Goal: Transaction & Acquisition: Obtain resource

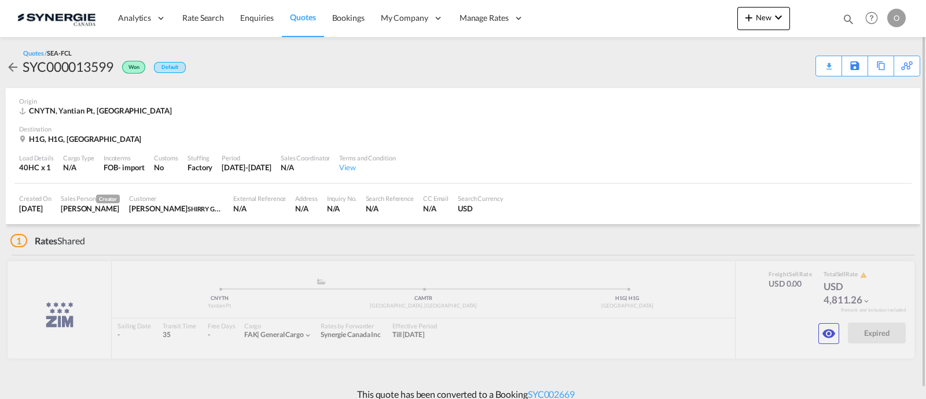
click at [411, 85] on div "Quotes / SEA-FCL SYC000013599 Won Default Download Quote Save As Template Copy …" at bounding box center [463, 62] width 914 height 51
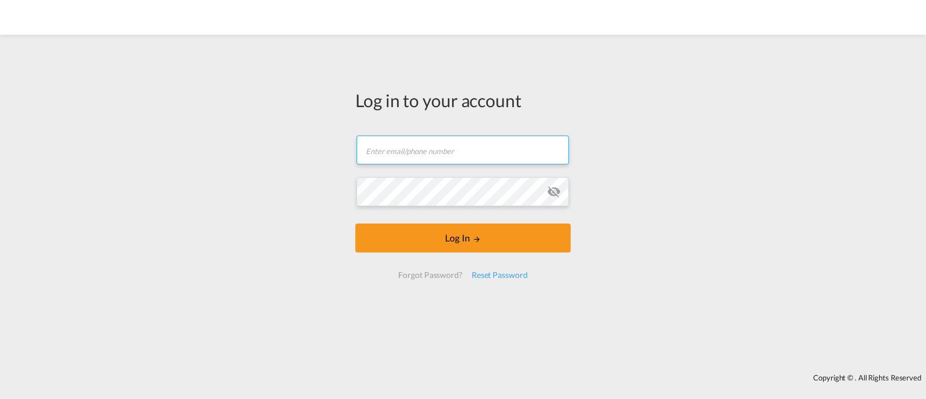
type input "[EMAIL_ADDRESS][DOMAIN_NAME]"
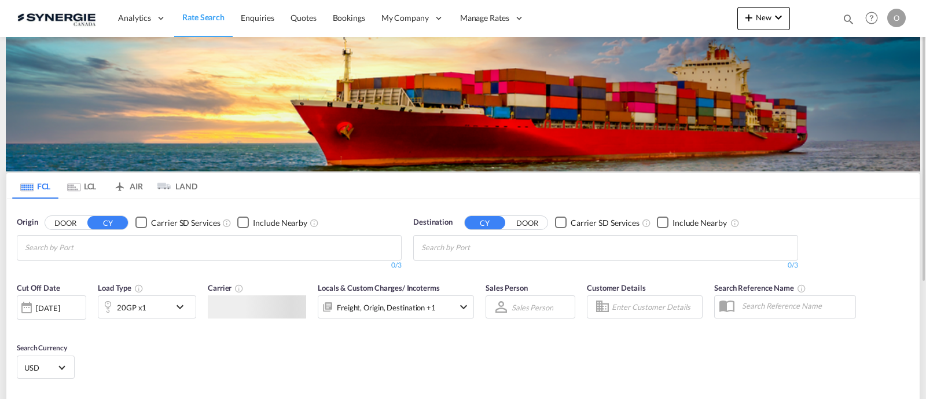
click at [847, 21] on md-icon "icon-magnify" at bounding box center [848, 19] width 13 height 13
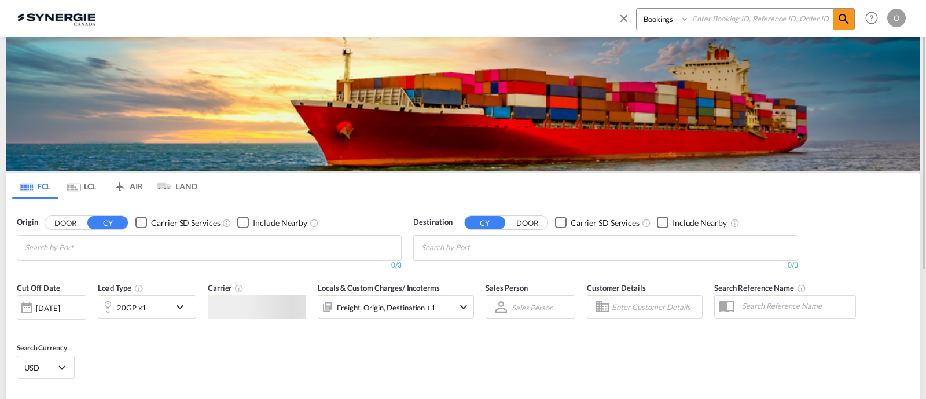
click at [667, 27] on select "Bookings Quotes Enquiries" at bounding box center [664, 19] width 55 height 21
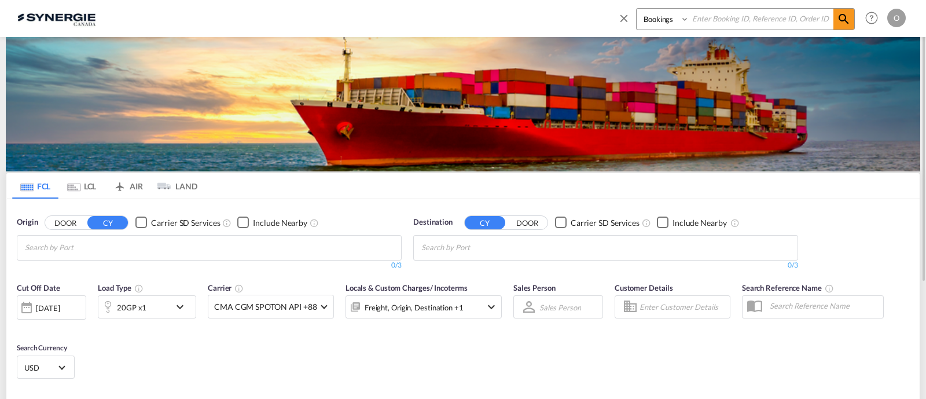
select select "Quotes"
click at [637, 9] on select "Bookings Quotes Enquiries" at bounding box center [664, 19] width 55 height 21
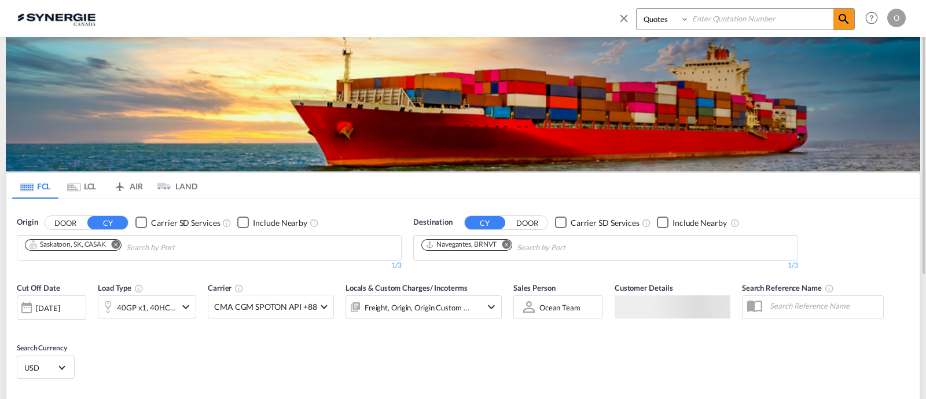
click at [711, 14] on input at bounding box center [761, 19] width 144 height 20
paste input "SYC000014235"
type input "SYC000014235"
click at [838, 23] on md-icon "icon-magnify" at bounding box center [844, 19] width 14 height 14
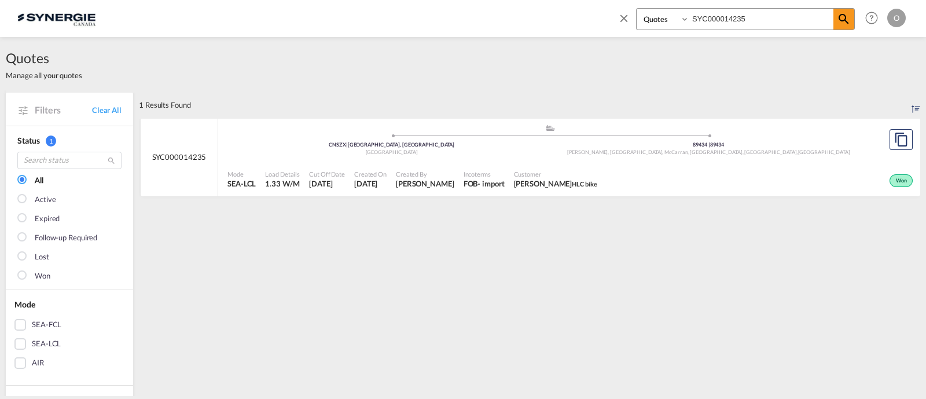
click at [798, 149] on span "United States" at bounding box center [824, 152] width 52 height 6
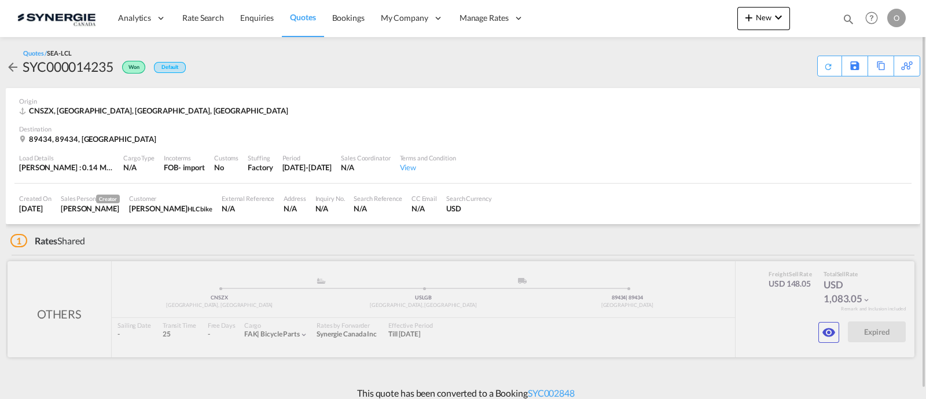
click at [842, 340] on div at bounding box center [461, 309] width 907 height 96
click at [835, 336] on md-icon "icon-eye" at bounding box center [829, 332] width 14 height 14
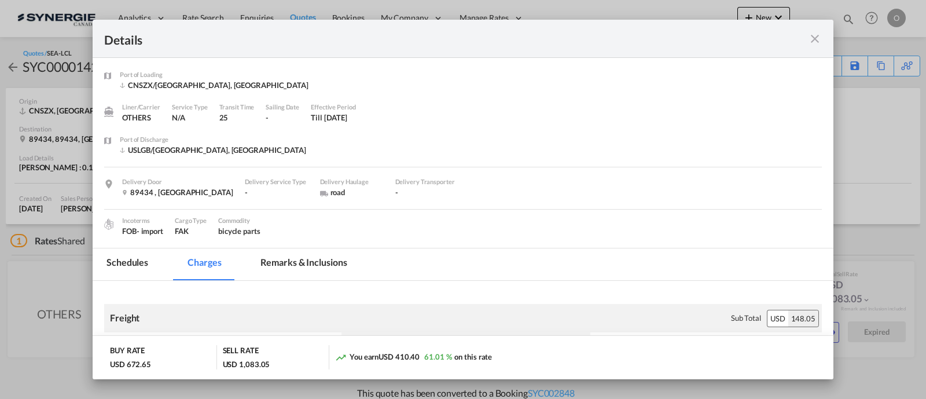
click at [328, 262] on md-tab-item "Remarks & Inclusions" at bounding box center [304, 264] width 114 height 32
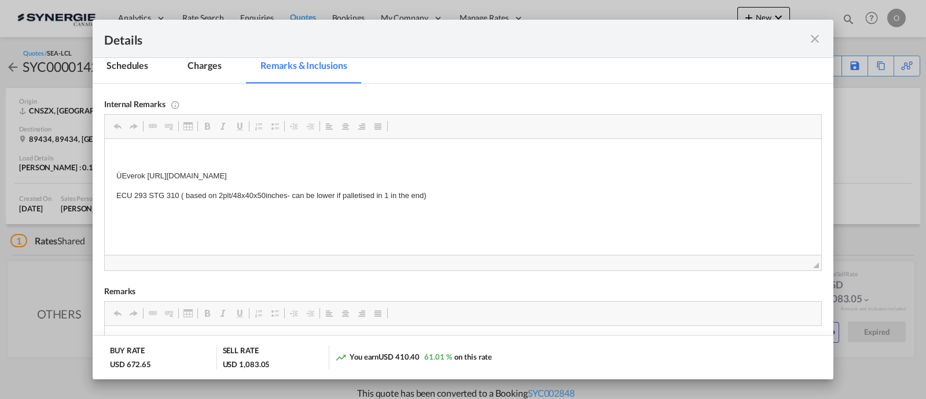
scroll to position [217, 0]
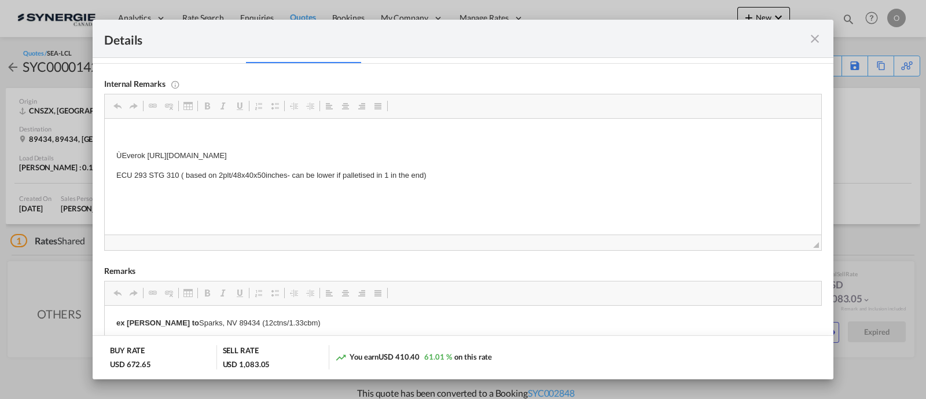
click at [810, 36] on md-icon "icon-close fg-AAA8AD m-0 cursor" at bounding box center [815, 39] width 14 height 14
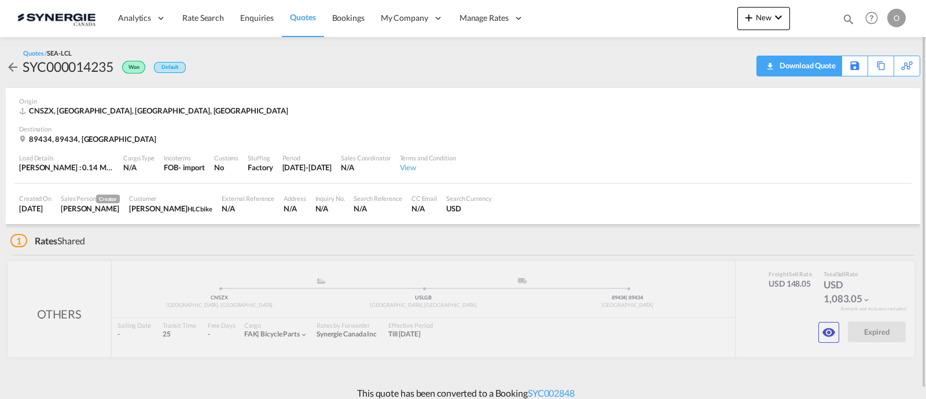
click at [817, 63] on div "Download Quote" at bounding box center [806, 65] width 59 height 19
